Goal: Use online tool/utility: Utilize a website feature to perform a specific function

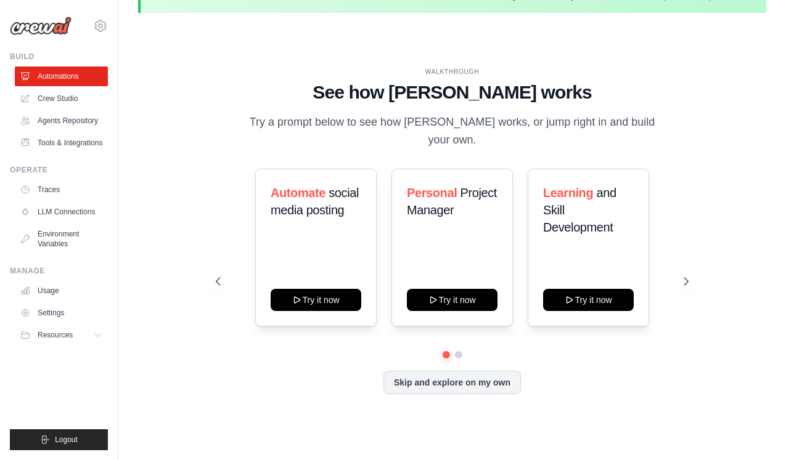
scroll to position [43, 0]
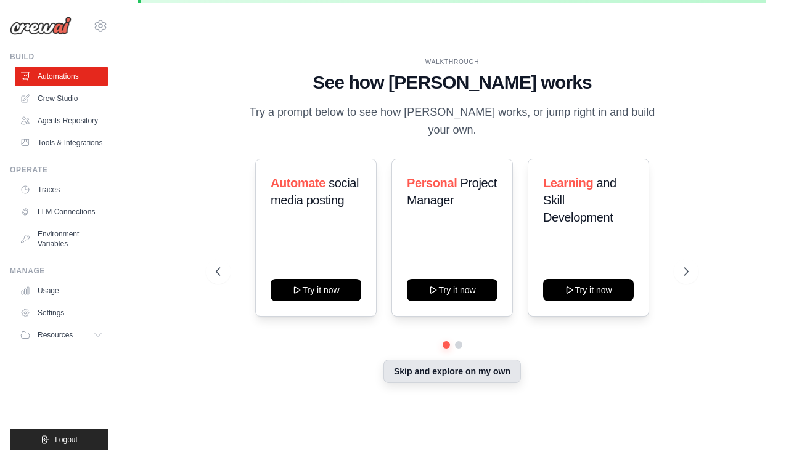
click at [428, 367] on button "Skip and explore on my own" at bounding box center [451, 371] width 137 height 23
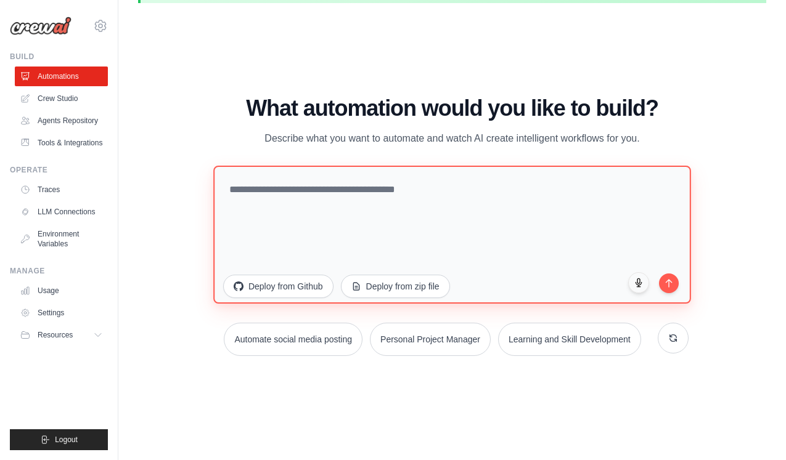
click at [308, 224] on textarea at bounding box center [452, 234] width 478 height 138
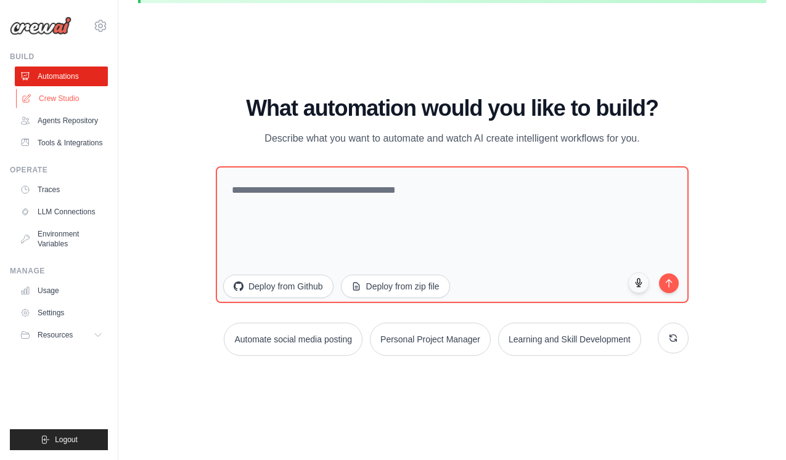
click at [63, 99] on link "Crew Studio" at bounding box center [62, 99] width 93 height 20
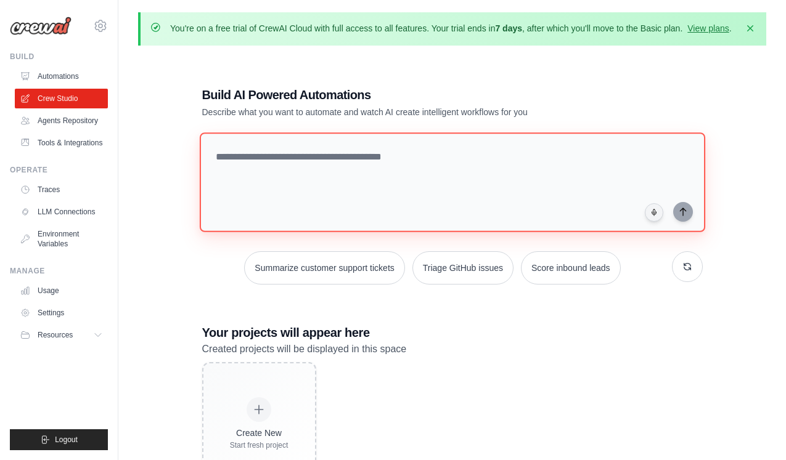
click at [298, 201] on textarea at bounding box center [451, 183] width 505 height 100
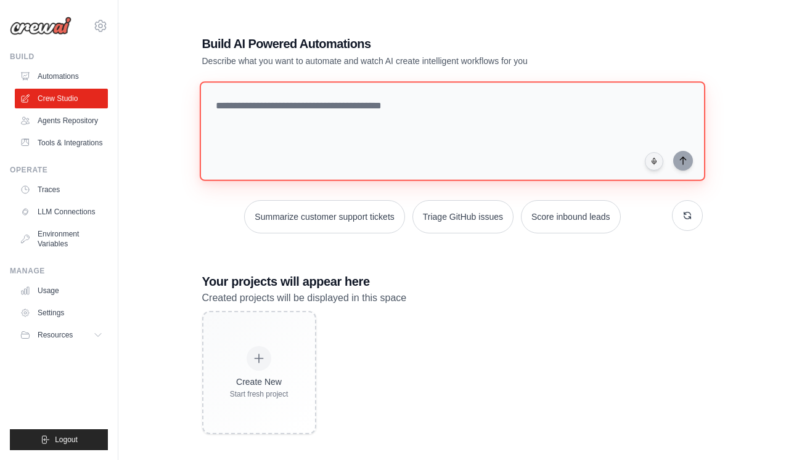
scroll to position [67, 0]
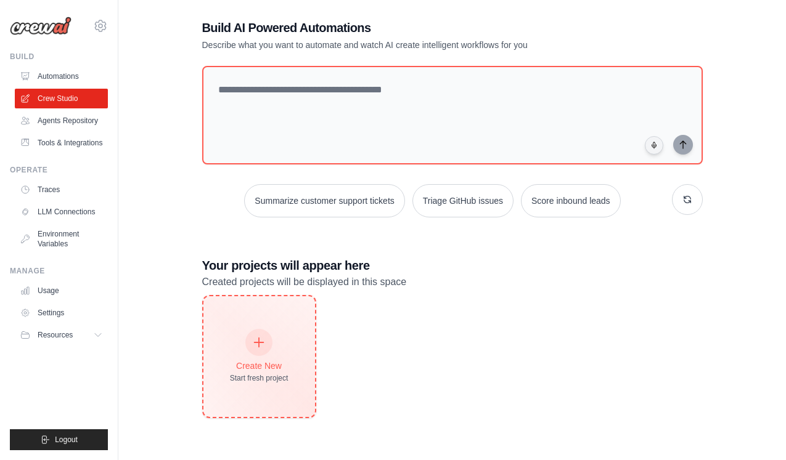
click at [255, 344] on icon at bounding box center [259, 343] width 14 height 14
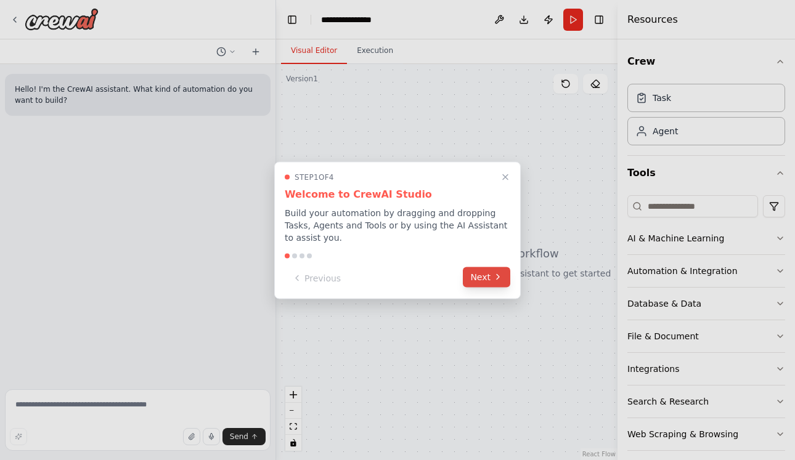
click at [496, 280] on icon at bounding box center [498, 277] width 10 height 10
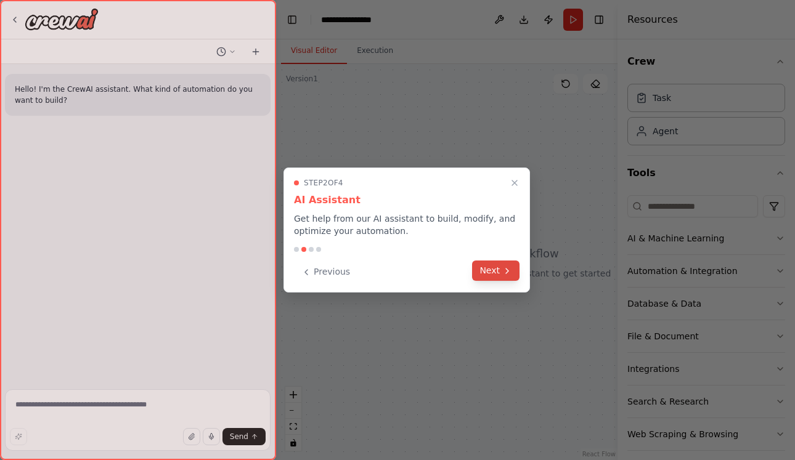
click at [504, 273] on icon at bounding box center [507, 271] width 10 height 10
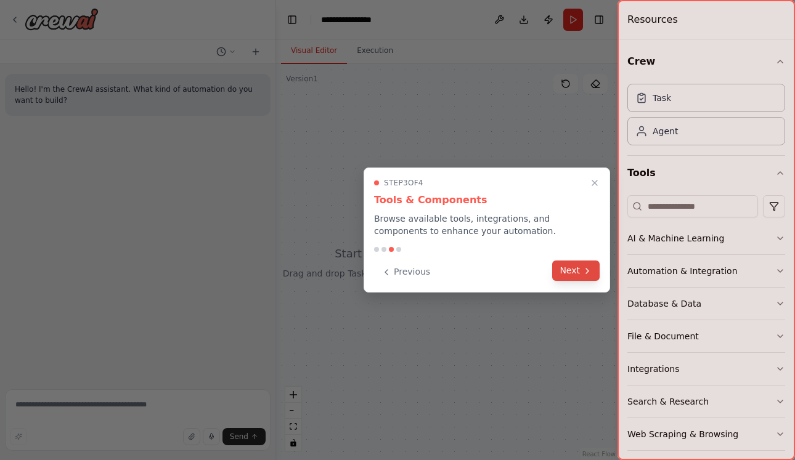
click at [573, 277] on button "Next" at bounding box center [575, 271] width 47 height 20
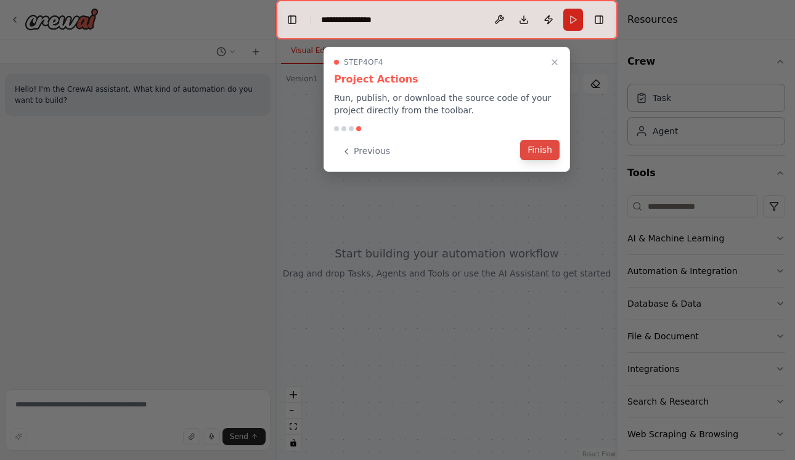
click at [542, 157] on button "Finish" at bounding box center [539, 150] width 39 height 20
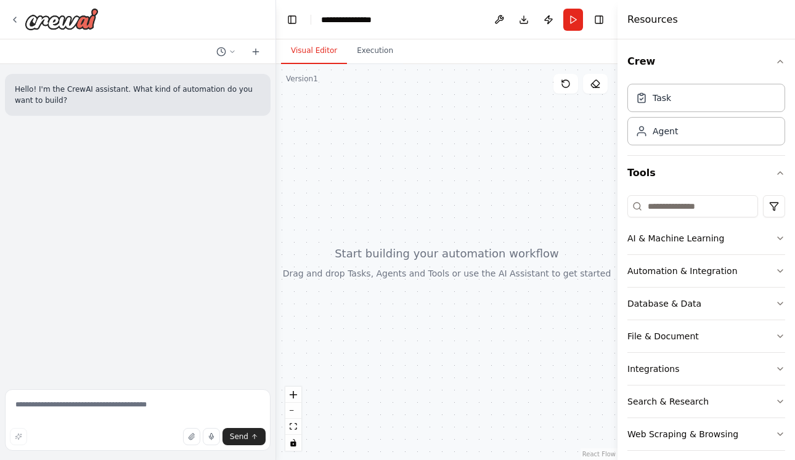
click at [347, 96] on div at bounding box center [446, 262] width 341 height 396
click at [385, 55] on button "Execution" at bounding box center [375, 51] width 56 height 26
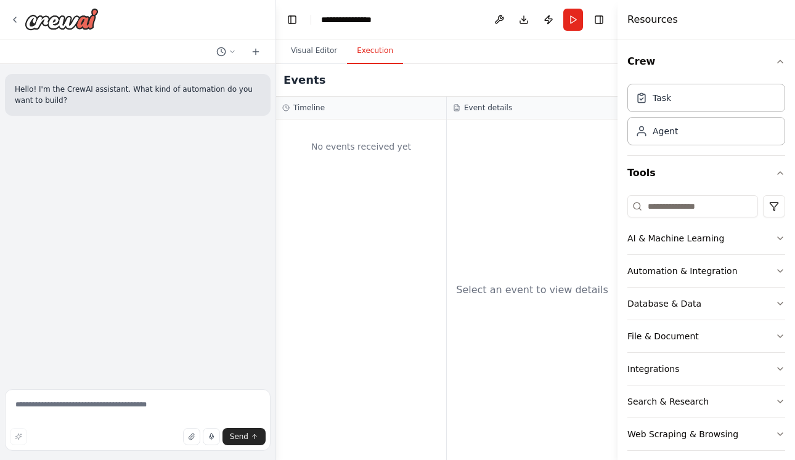
click at [96, 153] on div "Hello! I'm the CrewAI assistant. What kind of automation do you want to build?" at bounding box center [138, 224] width 276 height 321
click at [69, 407] on textarea at bounding box center [138, 421] width 266 height 62
type textarea "**********"
